Goal: Information Seeking & Learning: Learn about a topic

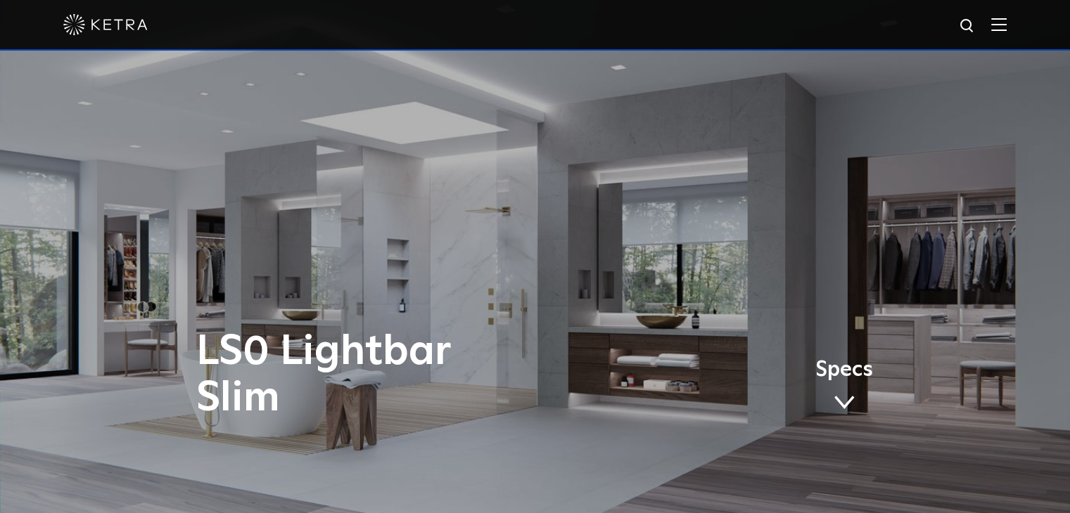
click at [1007, 25] on img at bounding box center [998, 24] width 15 height 13
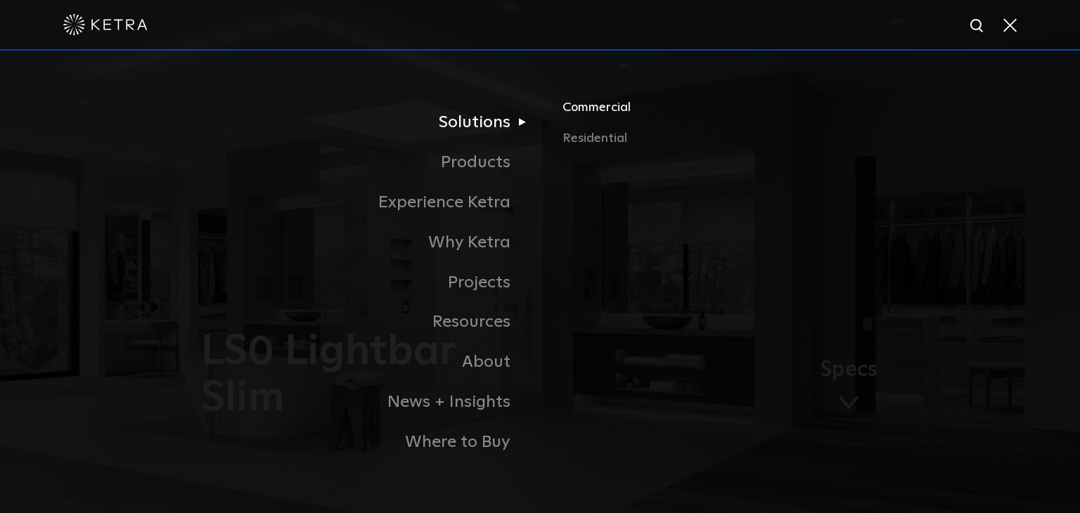
click at [588, 106] on link "Commercial" at bounding box center [727, 113] width 329 height 31
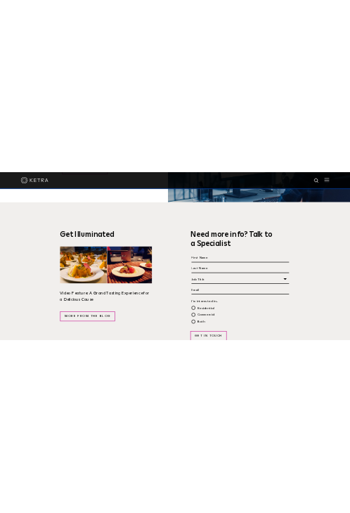
scroll to position [2402, 0]
